Goal: Information Seeking & Learning: Learn about a topic

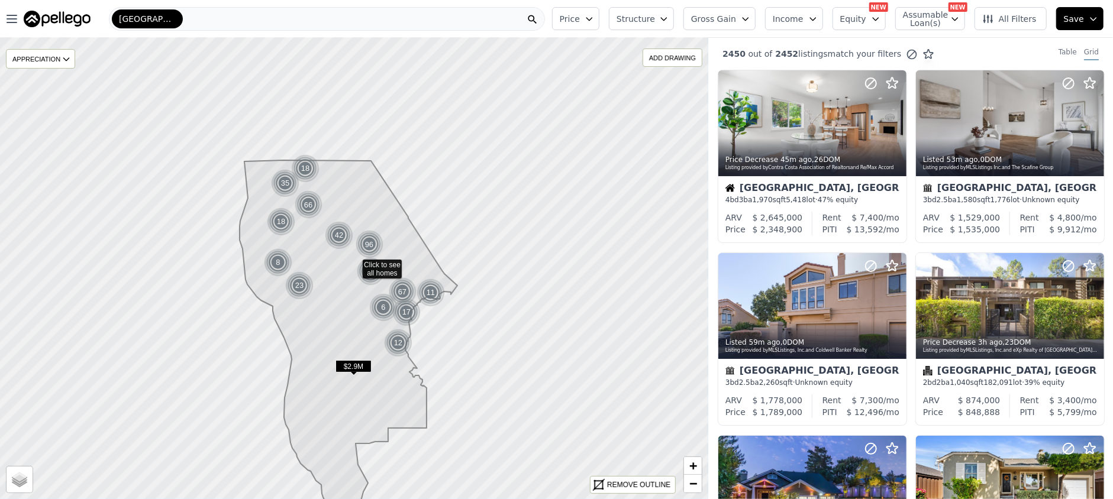
click at [731, 17] on span "Gross Gain" at bounding box center [713, 19] width 45 height 12
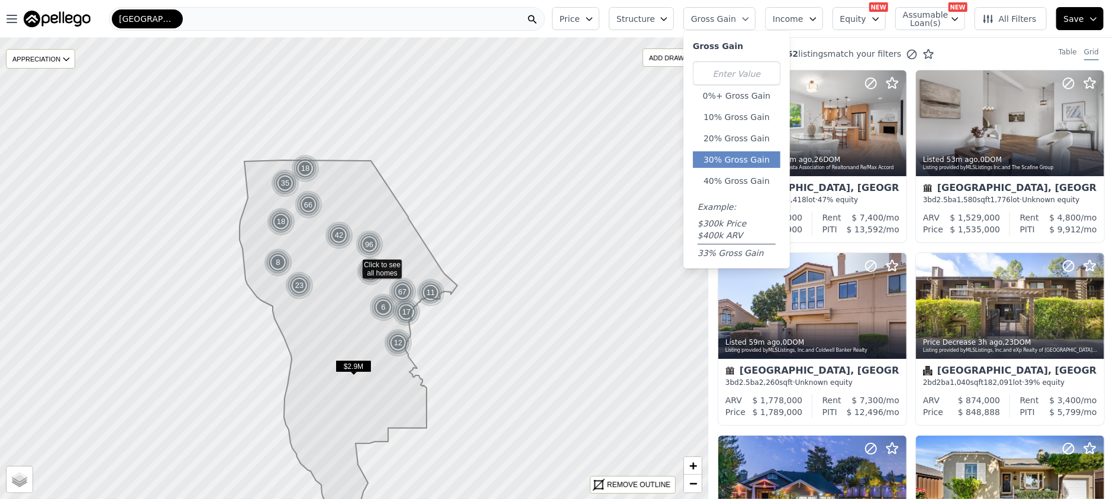
click at [748, 153] on button "30% Gross Gain" at bounding box center [737, 159] width 88 height 17
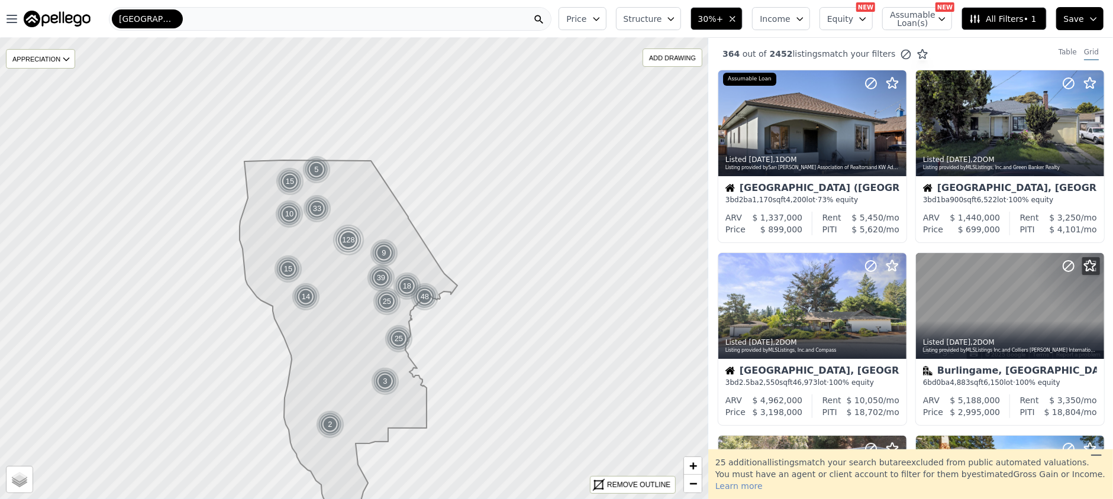
click at [601, 17] on icon "button" at bounding box center [596, 18] width 9 height 9
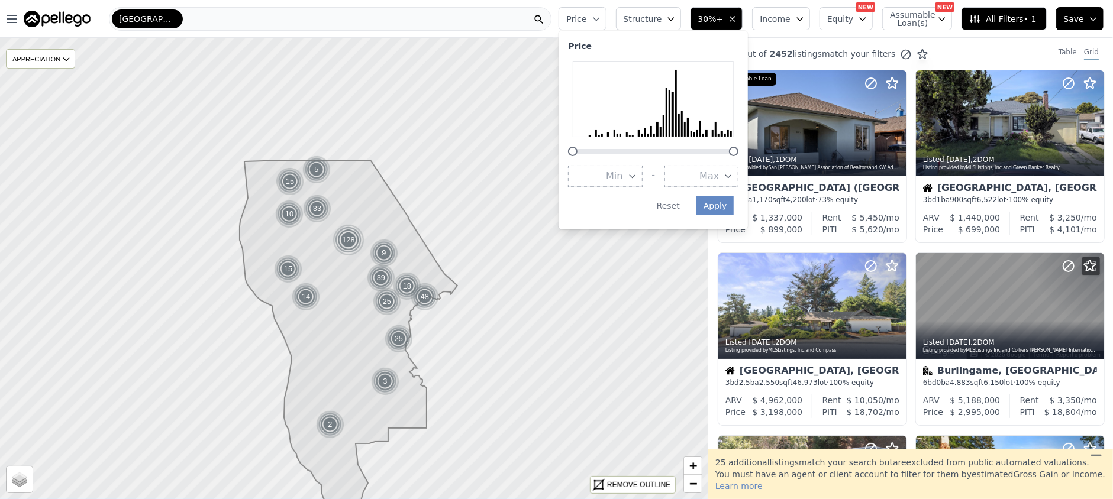
click at [713, 178] on button "Max" at bounding box center [701, 176] width 74 height 21
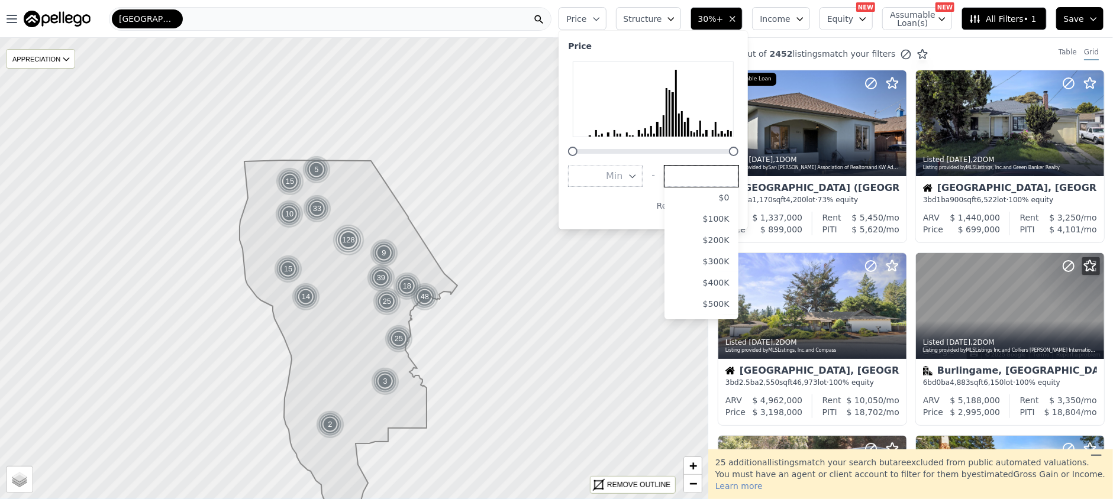
click at [720, 172] on input "number" at bounding box center [701, 176] width 74 height 21
drag, startPoint x: 754, startPoint y: 153, endPoint x: 710, endPoint y: 146, distance: 44.9
click at [710, 146] on div at bounding box center [653, 109] width 170 height 95
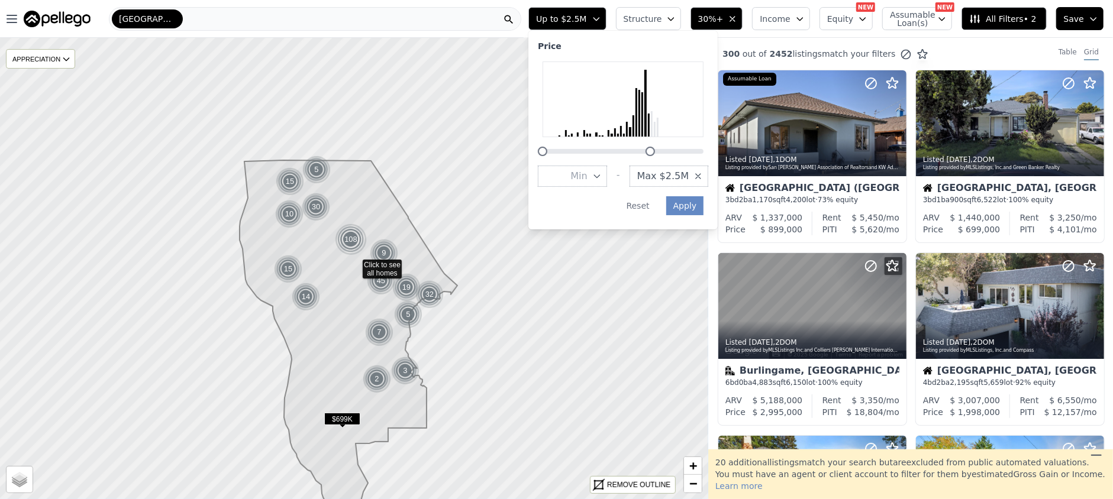
drag, startPoint x: 679, startPoint y: 151, endPoint x: 670, endPoint y: 149, distance: 9.1
click at [655, 149] on div at bounding box center [650, 151] width 9 height 9
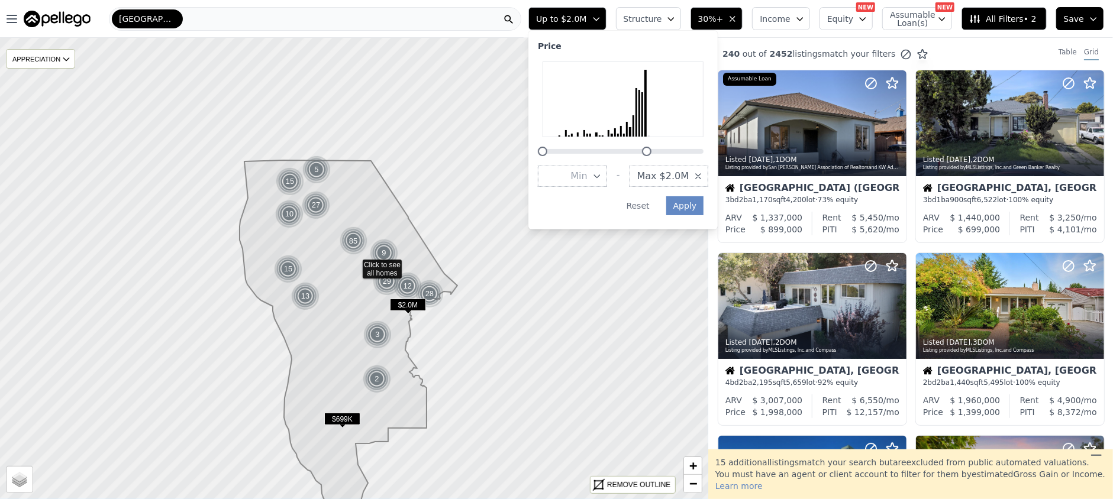
click at [651, 153] on div at bounding box center [646, 151] width 9 height 9
click at [704, 207] on button "Apply" at bounding box center [685, 205] width 38 height 19
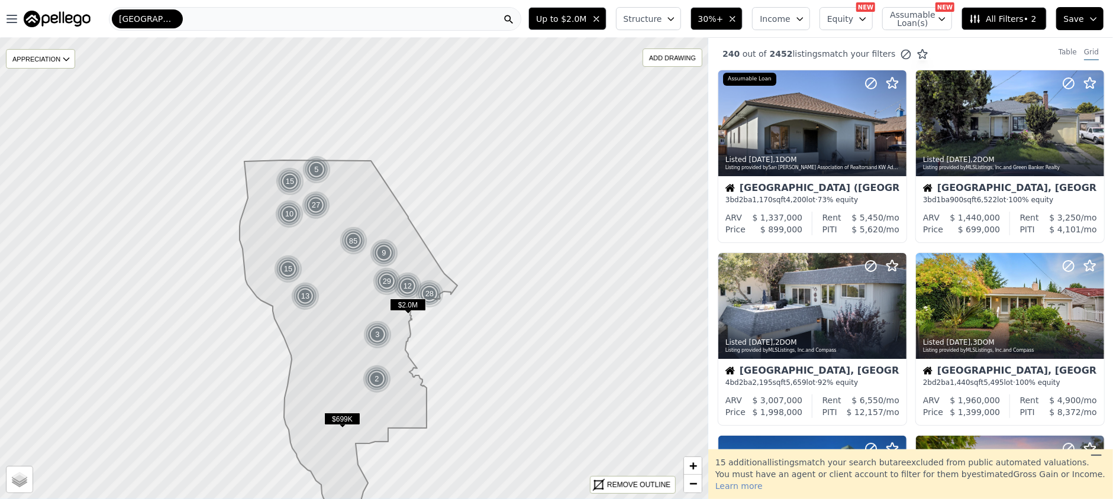
click at [681, 23] on button "Structure" at bounding box center [648, 18] width 65 height 23
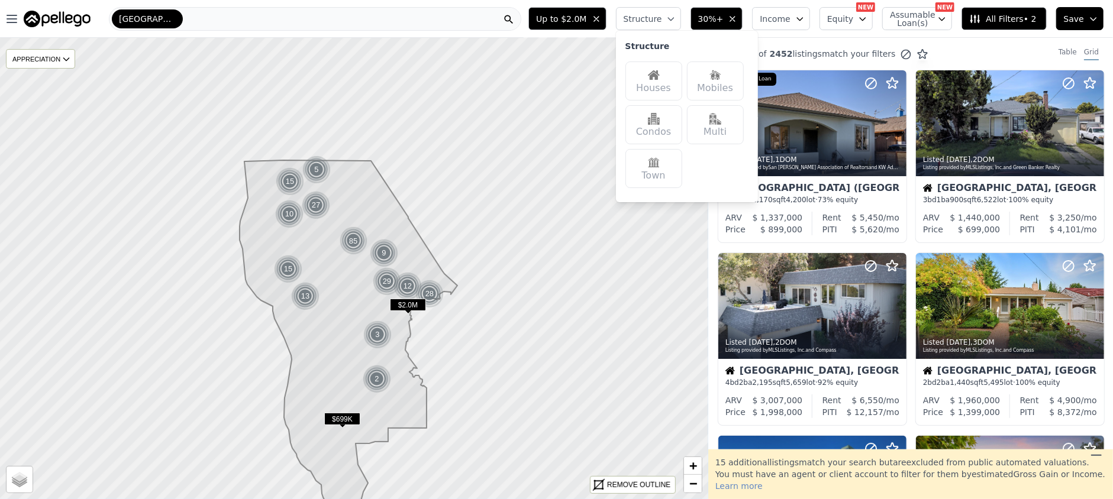
click at [660, 78] on img at bounding box center [654, 75] width 12 height 12
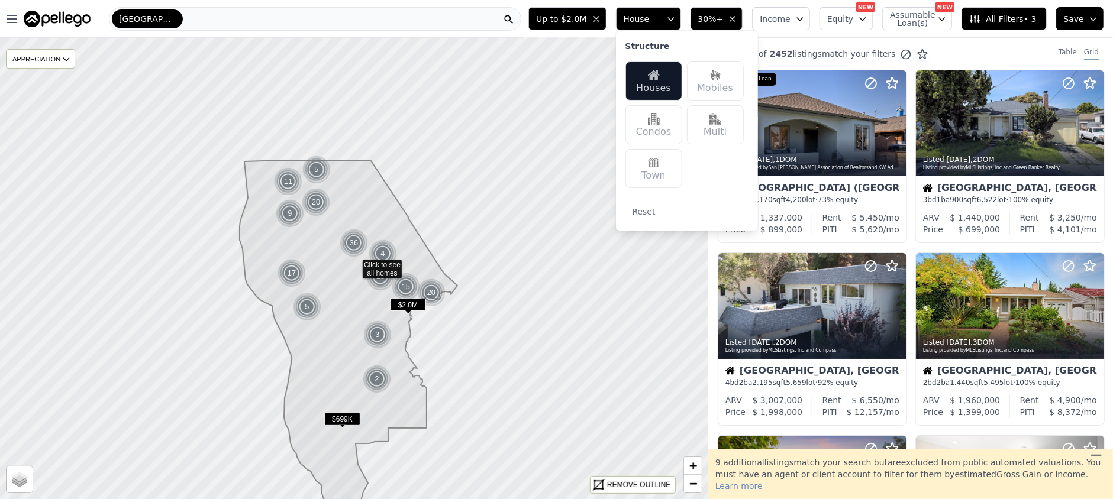
click at [860, 40] on div "153 out of 2452 listings match your filters Table Grid" at bounding box center [910, 54] width 405 height 32
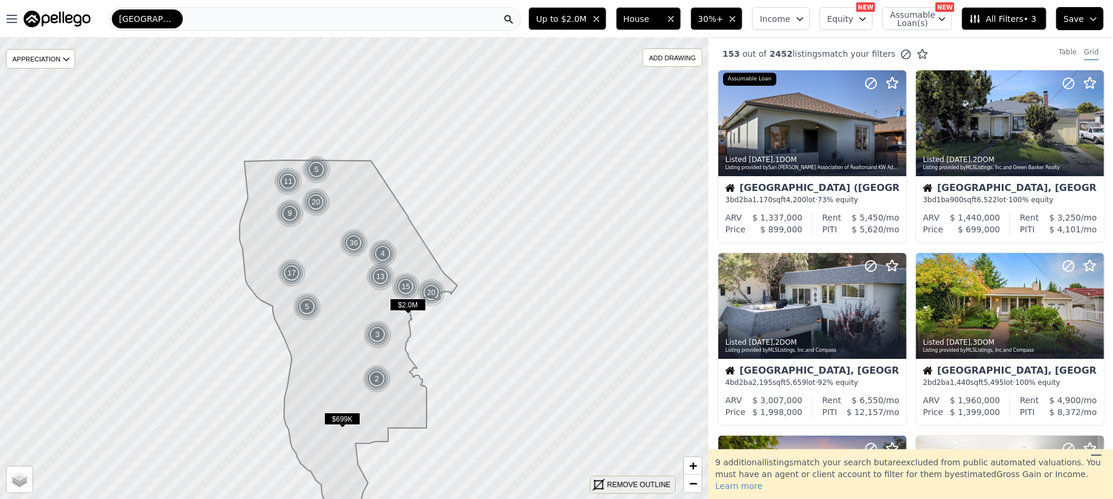
click at [617, 481] on div "REMOVE OUTLINE" at bounding box center [638, 485] width 63 height 11
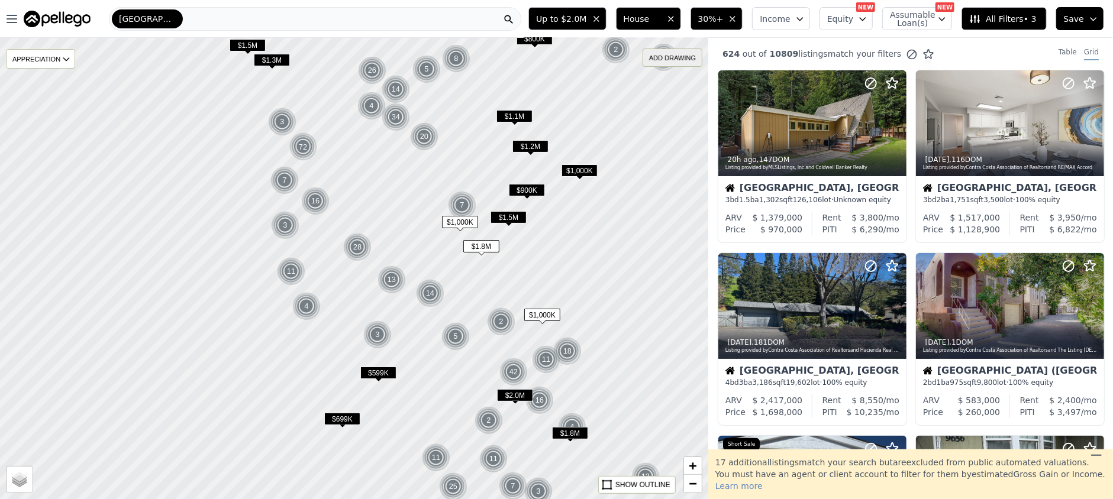
click at [666, 53] on div "ADD DRAWING" at bounding box center [672, 57] width 59 height 17
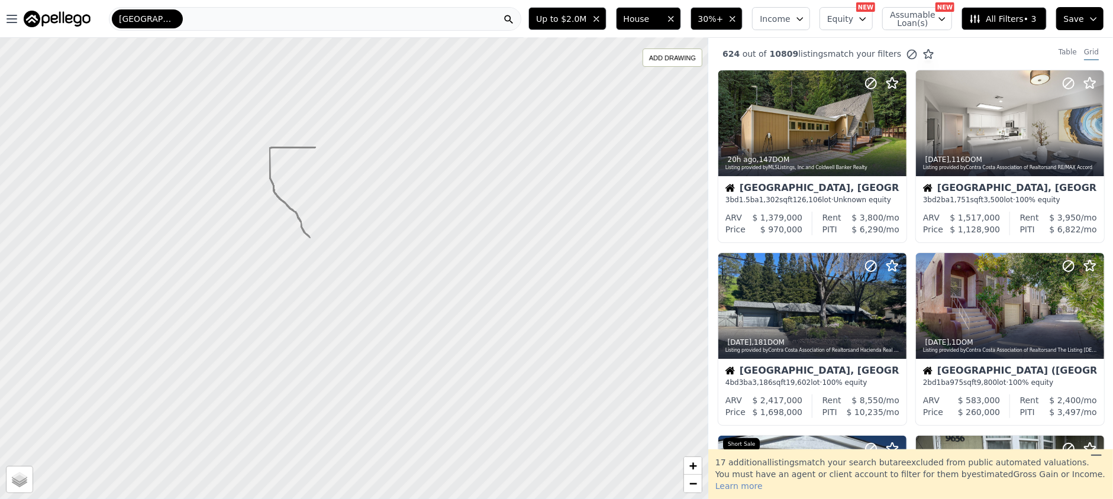
drag, startPoint x: 316, startPoint y: 147, endPoint x: 310, endPoint y: 238, distance: 91.3
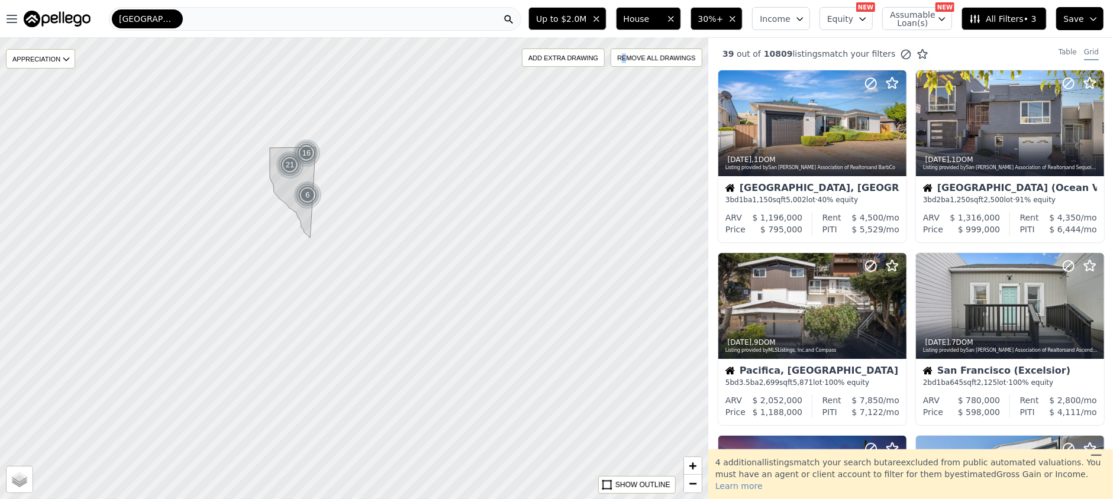
click at [625, 55] on div "REMOVE ALL DRAWINGS" at bounding box center [657, 57] width 90 height 17
click at [660, 64] on div "ADD DRAWING" at bounding box center [672, 57] width 59 height 17
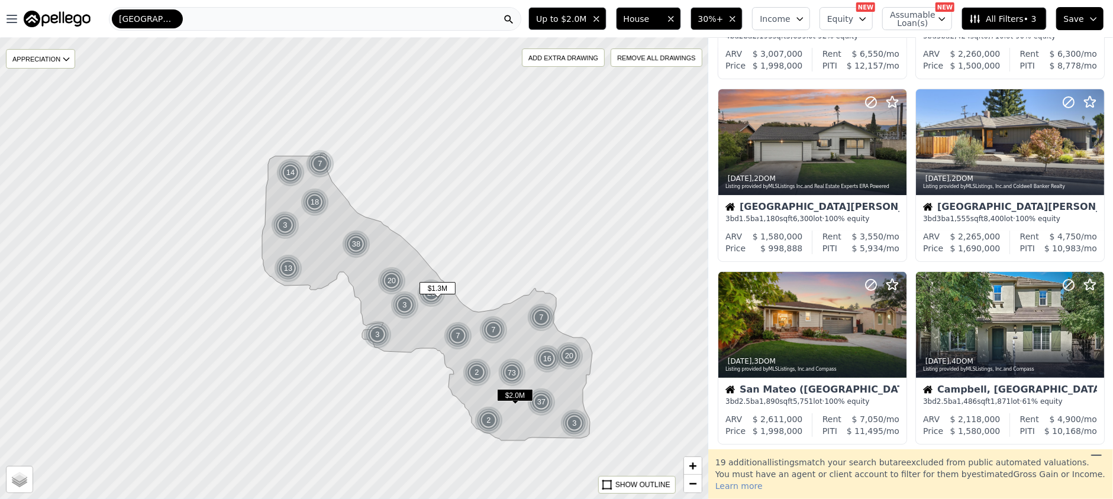
scroll to position [157, 0]
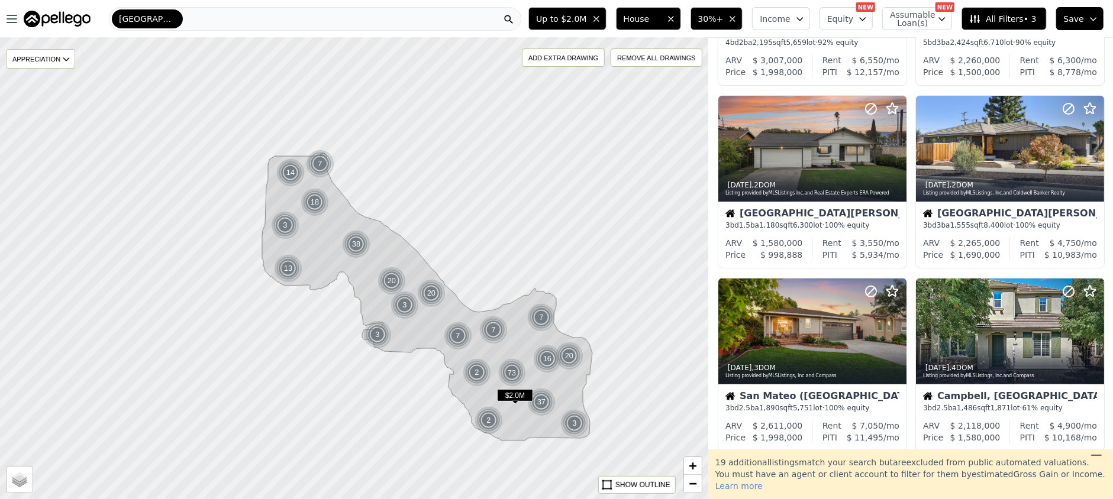
click at [1007, 17] on span "All Filters • 3" at bounding box center [1002, 19] width 67 height 12
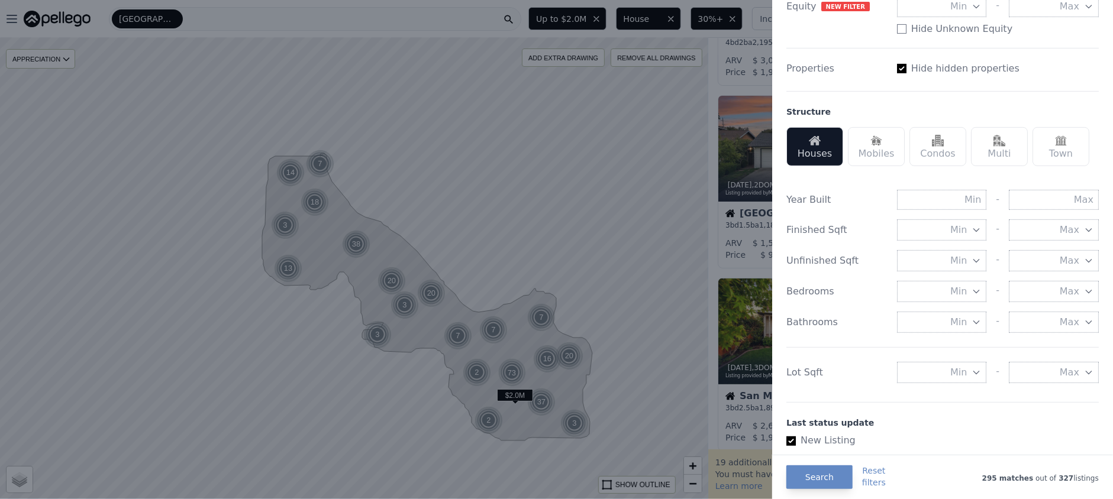
scroll to position [315, 0]
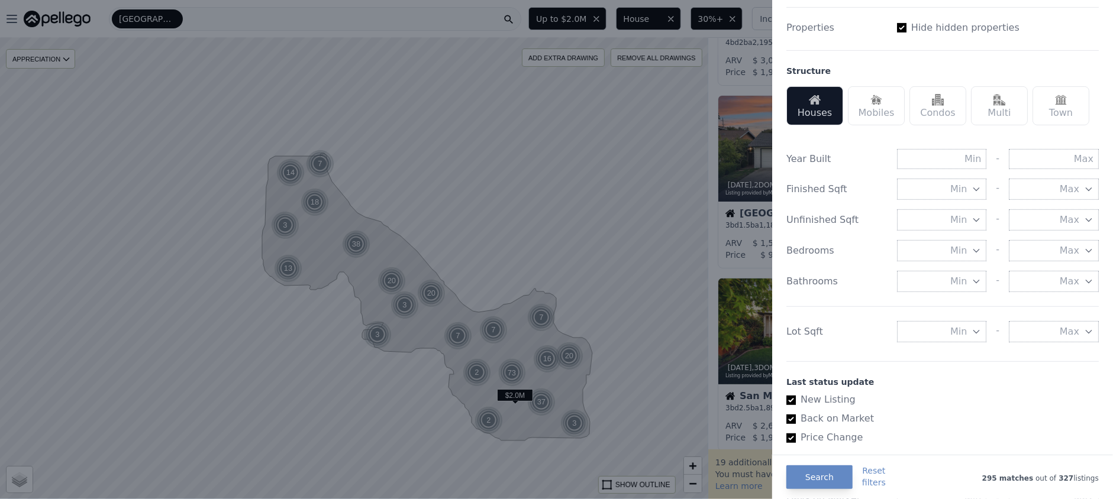
click at [938, 200] on button "Min" at bounding box center [942, 189] width 90 height 21
click at [948, 264] on button "1000 sqft" at bounding box center [942, 253] width 90 height 21
click at [827, 475] on button "Search" at bounding box center [819, 478] width 66 height 24
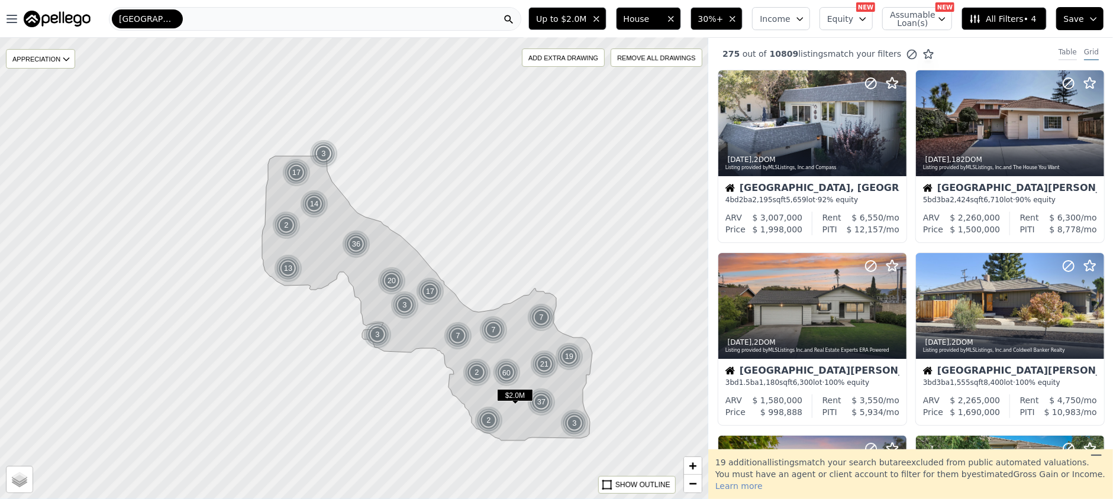
click at [1059, 53] on div "Table" at bounding box center [1068, 53] width 18 height 13
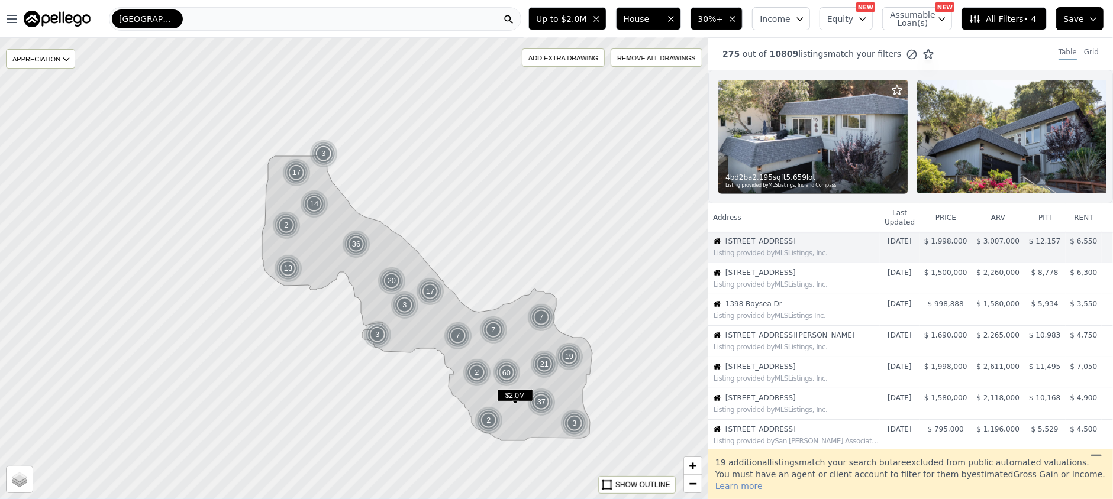
click at [1095, 463] on icon at bounding box center [1096, 456] width 14 height 14
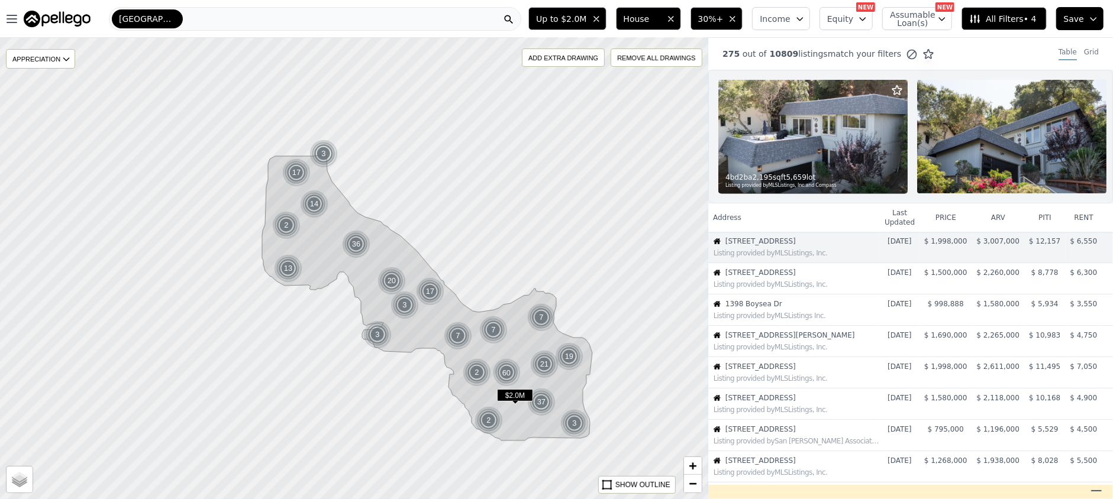
click at [1017, 20] on span "All Filters • 4" at bounding box center [1002, 19] width 67 height 12
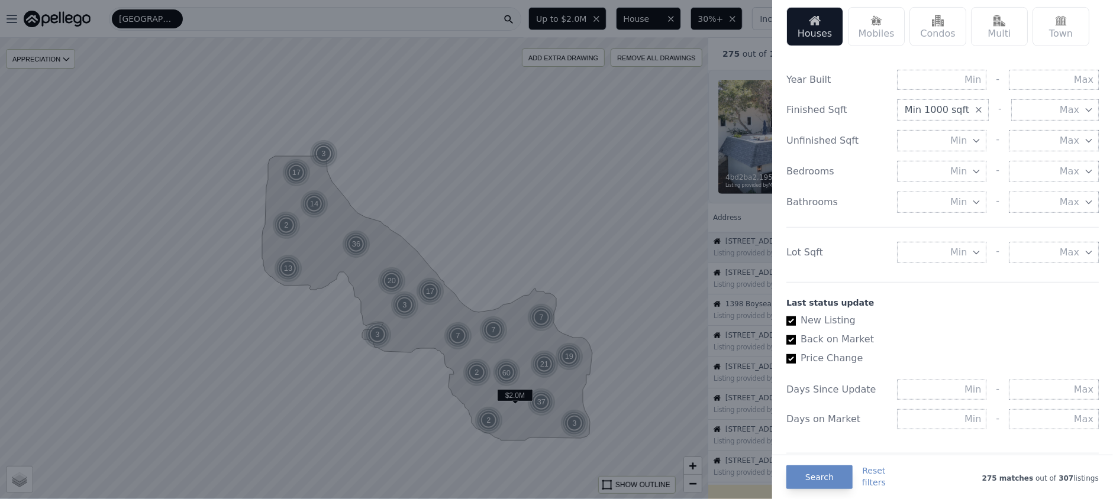
scroll to position [621, 0]
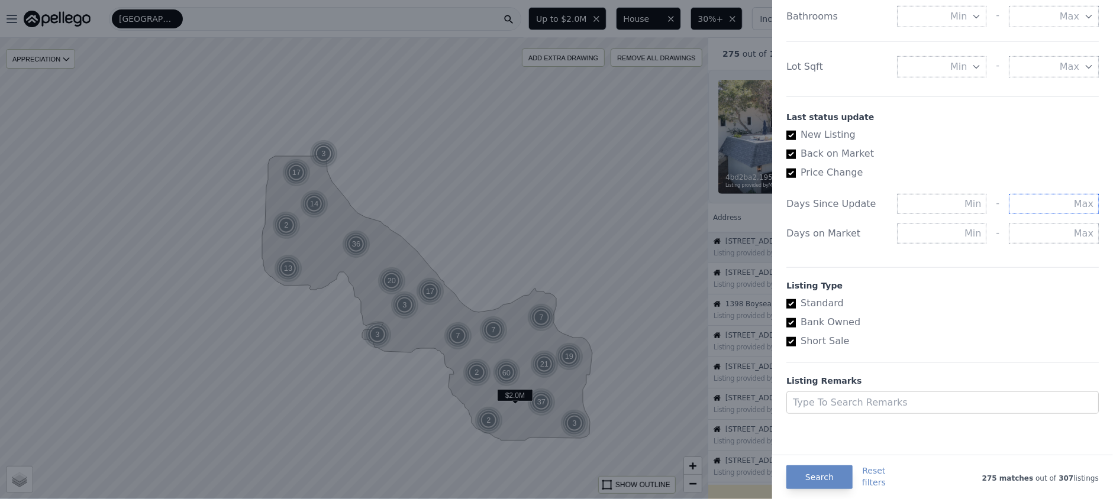
click at [1040, 204] on input "text" at bounding box center [1054, 204] width 90 height 20
type input "60"
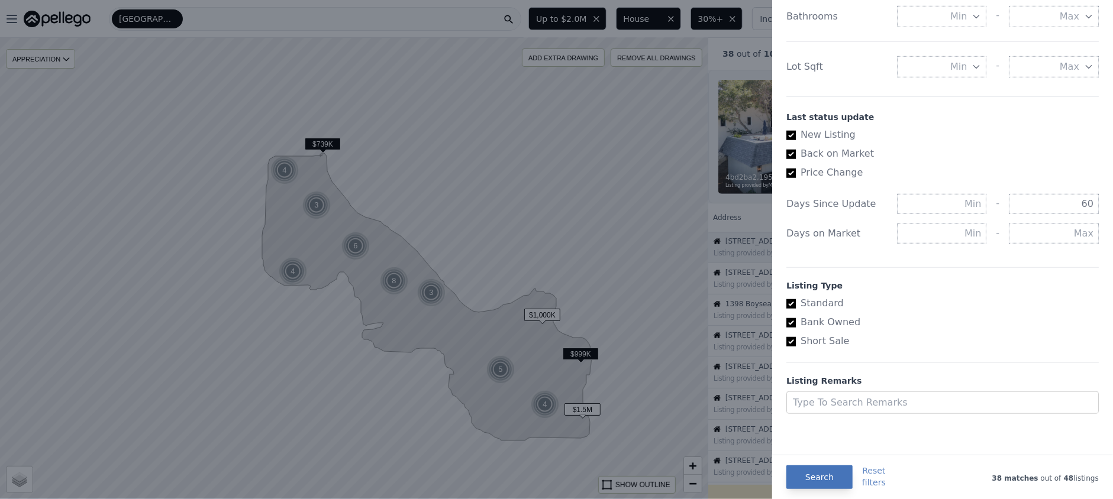
click at [824, 470] on button "Search" at bounding box center [819, 478] width 66 height 24
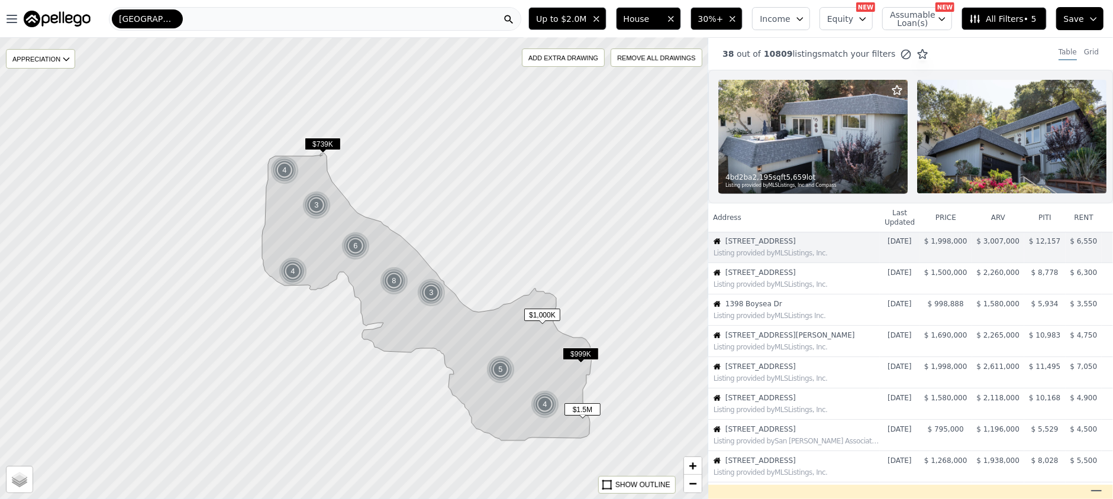
click at [1033, 15] on span "All Filters • 5" at bounding box center [1002, 19] width 67 height 12
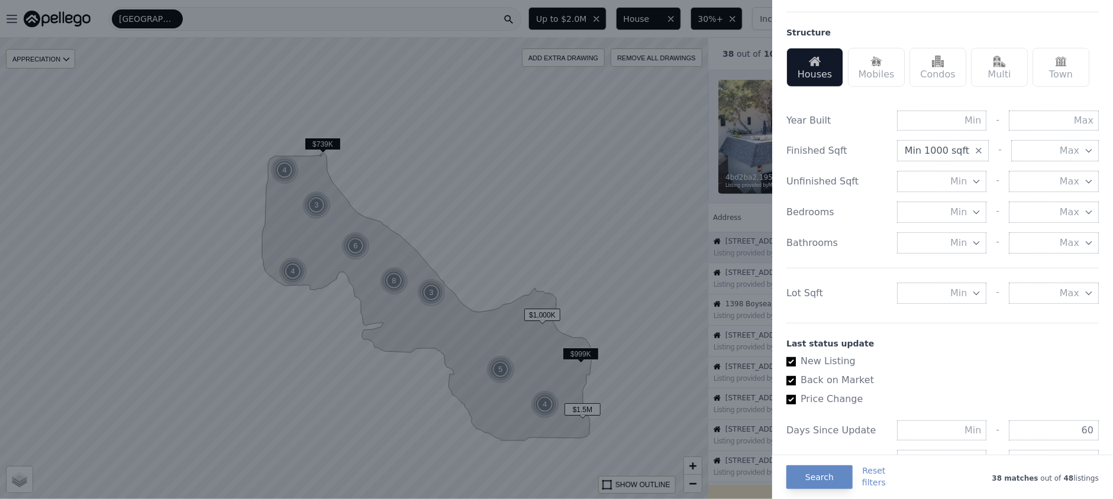
scroll to position [157, 0]
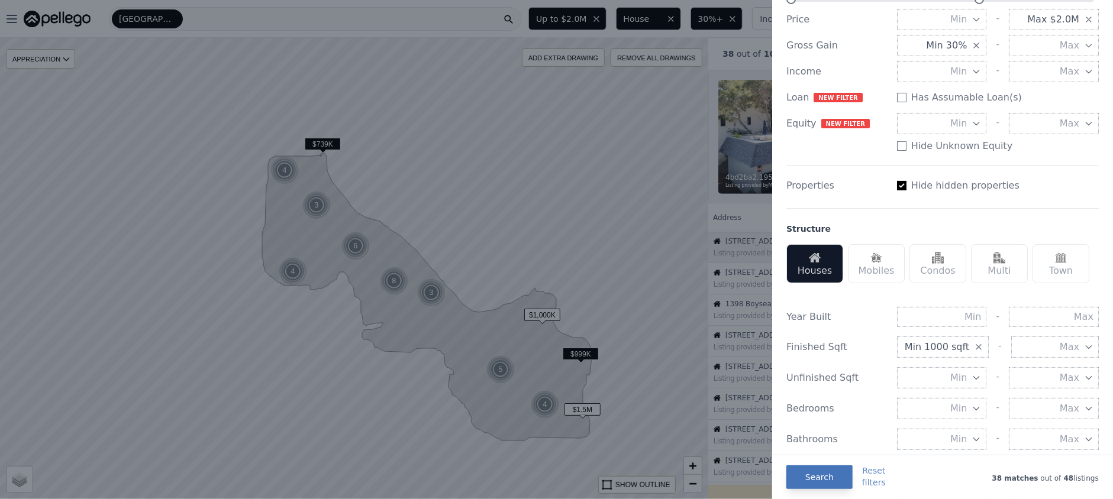
click at [831, 479] on button "Search" at bounding box center [819, 478] width 66 height 24
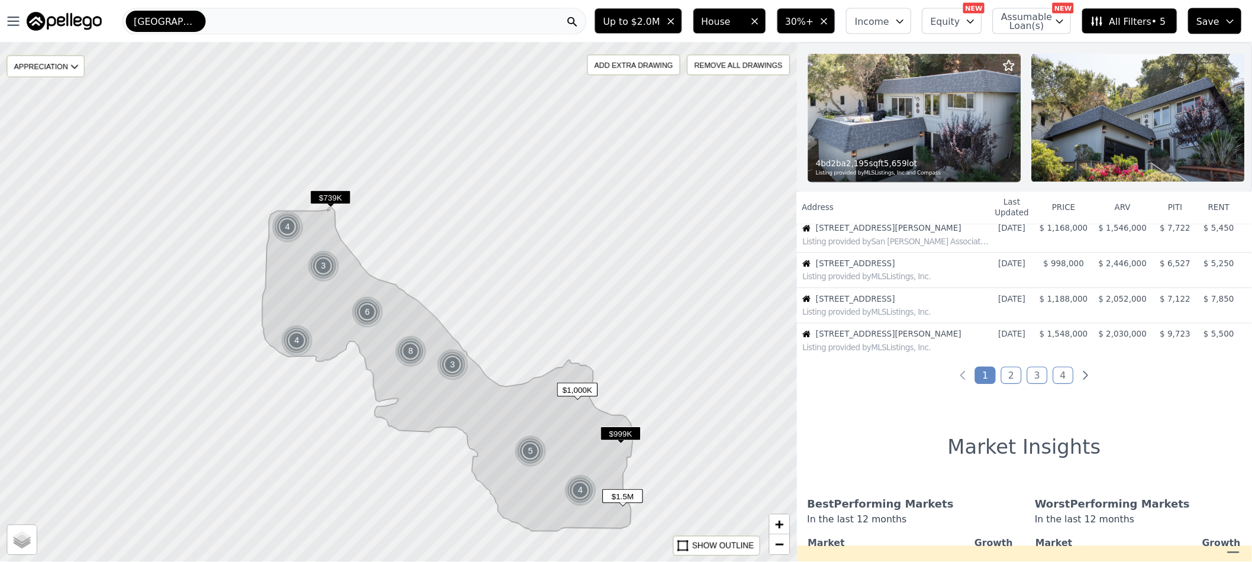
scroll to position [290, 0]
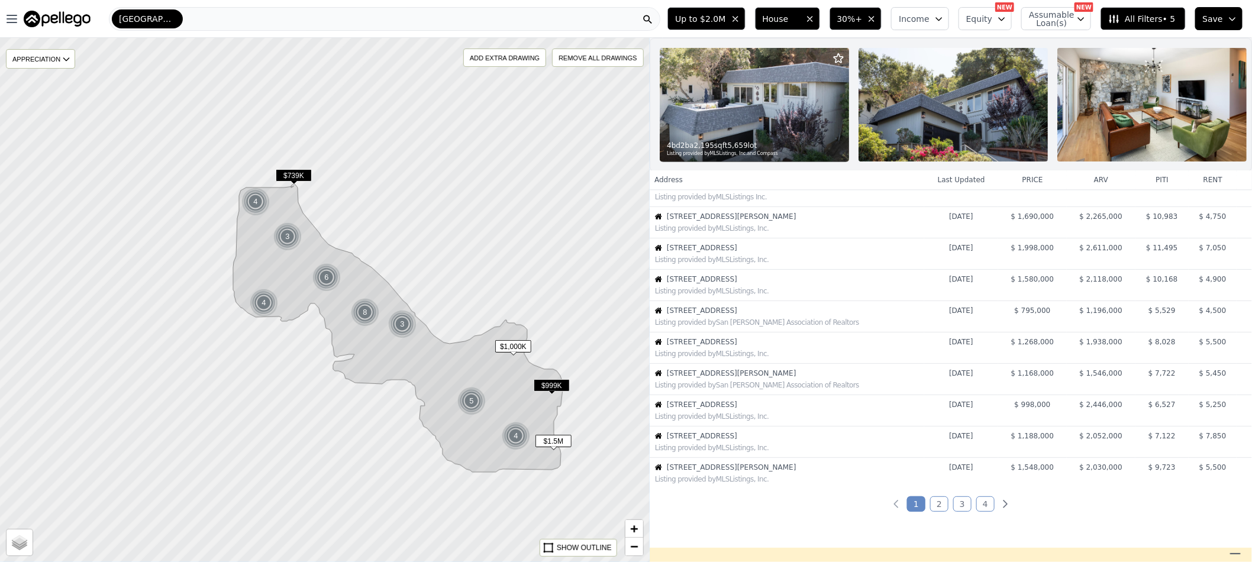
scroll to position [112, 0]
click at [935, 499] on link "2" at bounding box center [939, 500] width 18 height 15
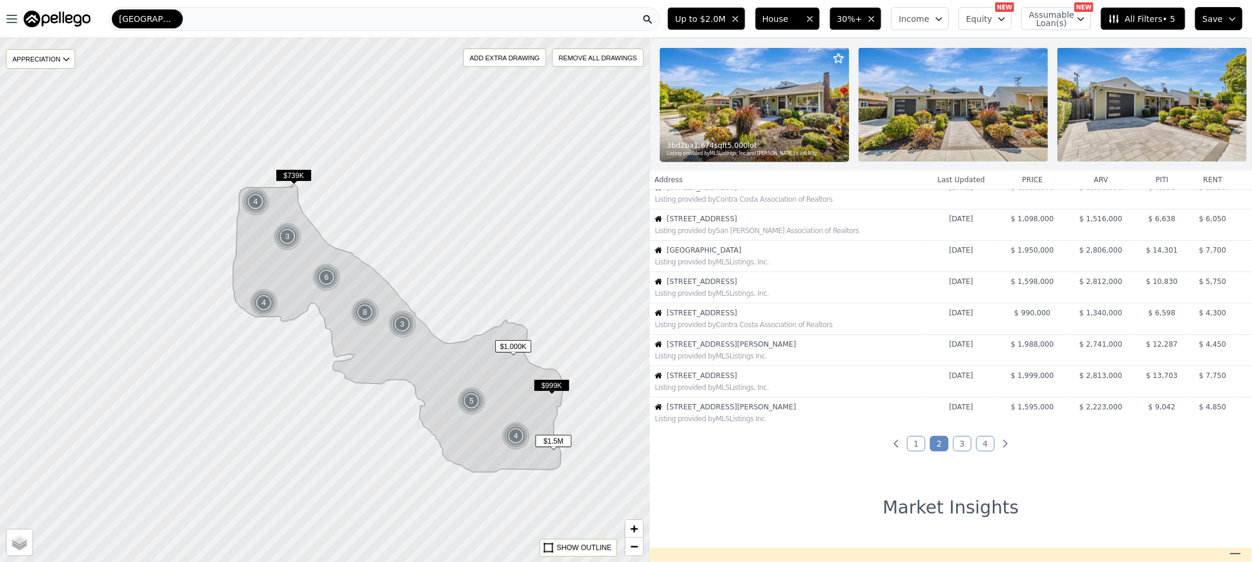
scroll to position [176, 0]
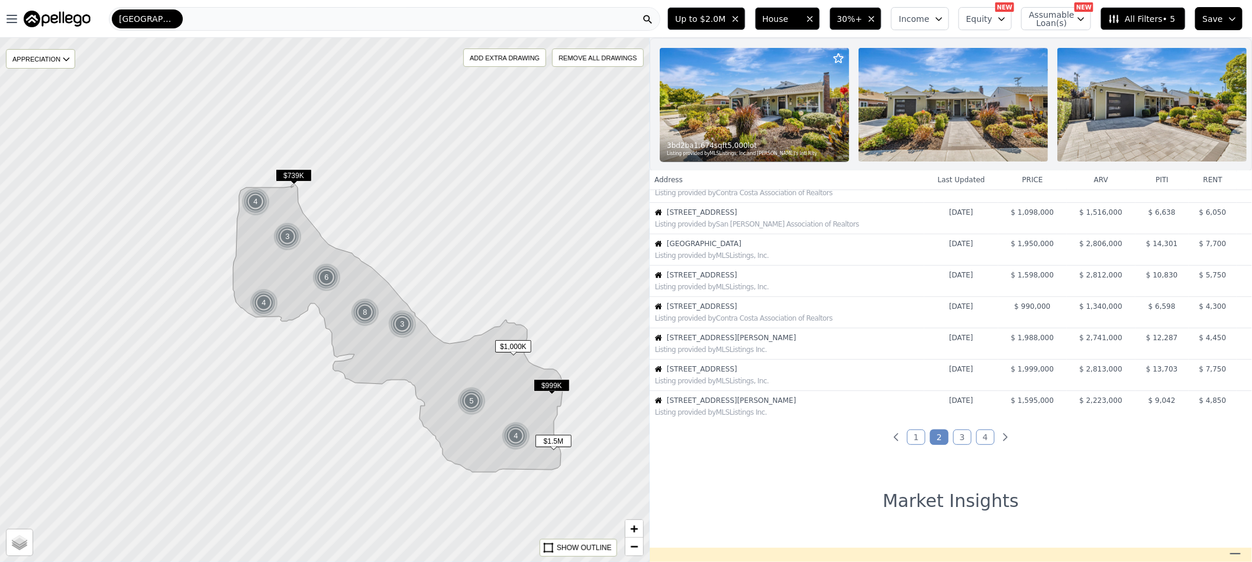
click at [953, 445] on link "3" at bounding box center [962, 437] width 18 height 15
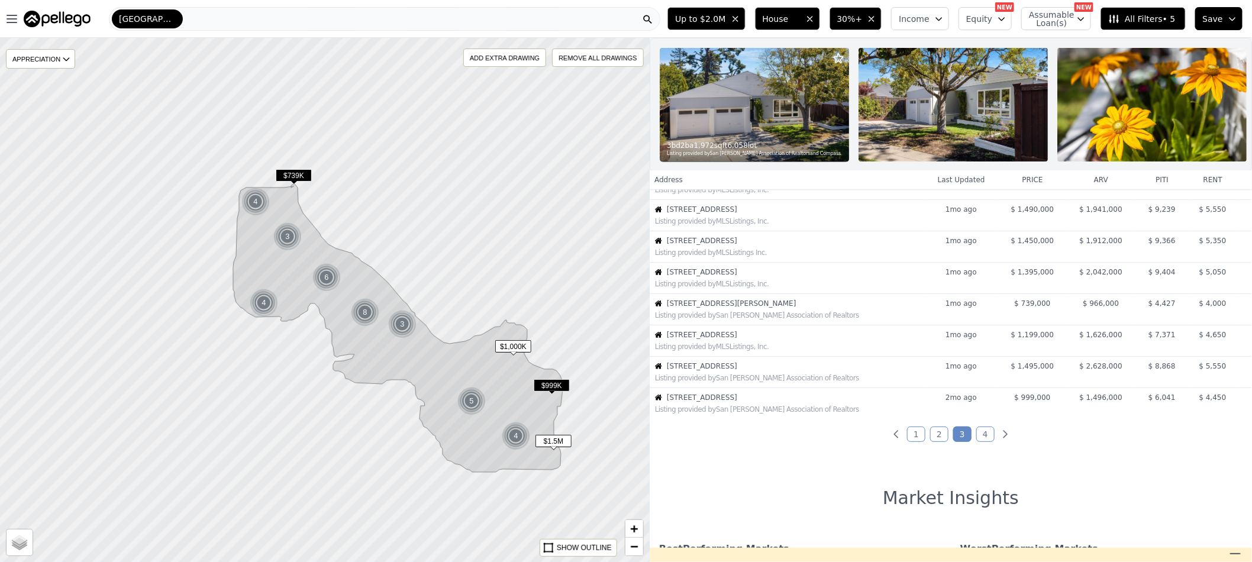
scroll to position [198, 0]
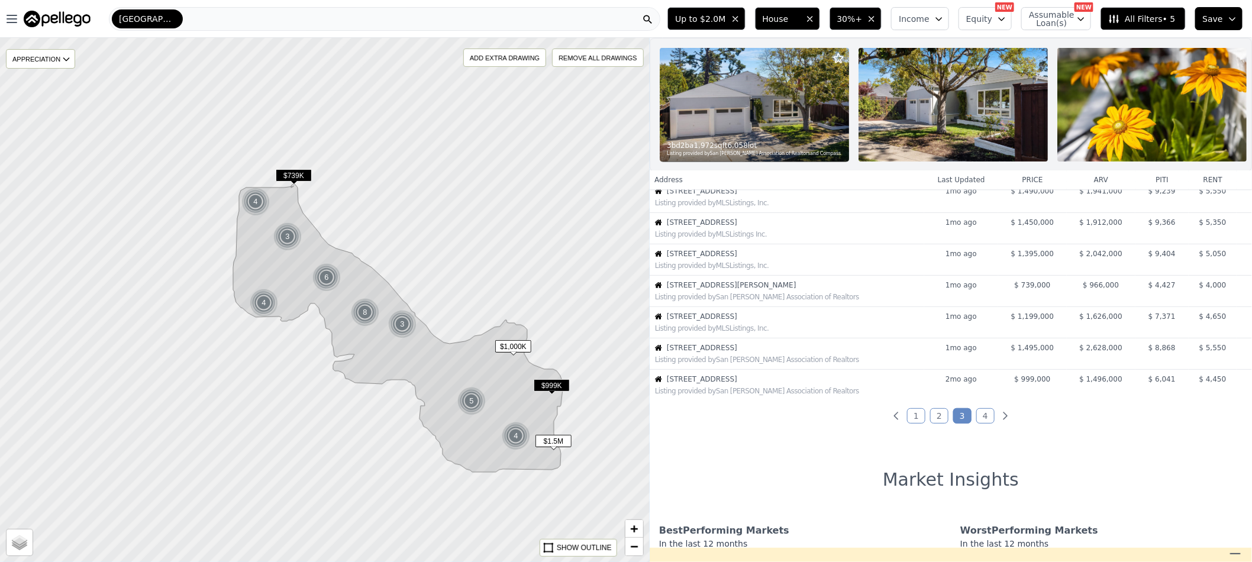
click at [976, 424] on link "4" at bounding box center [985, 415] width 18 height 15
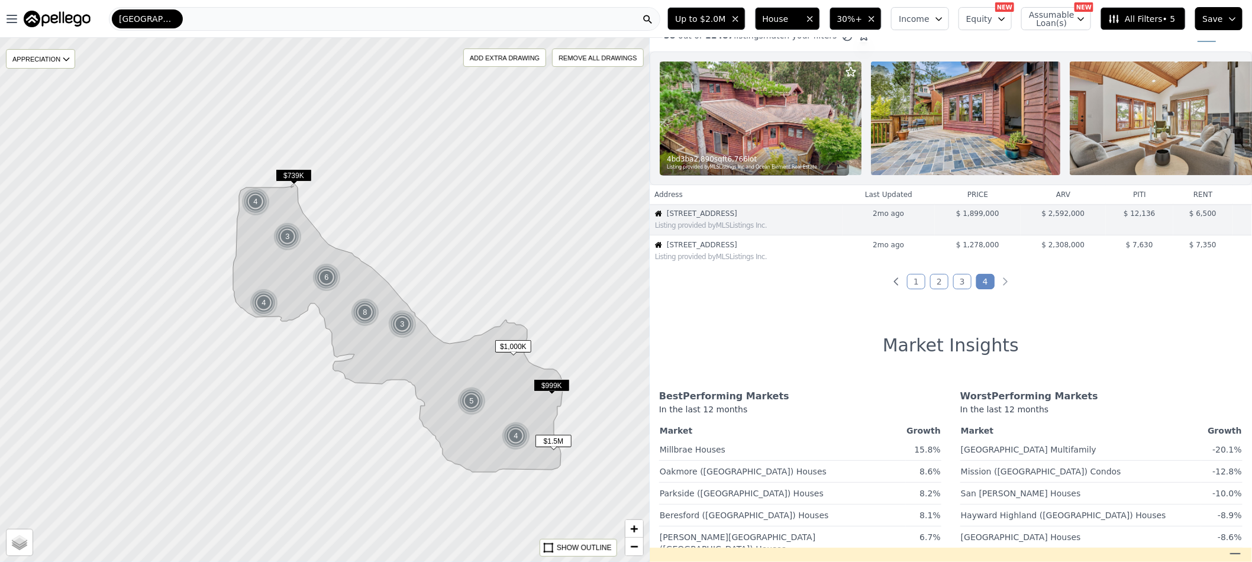
scroll to position [0, 0]
